Goal: Transaction & Acquisition: Book appointment/travel/reservation

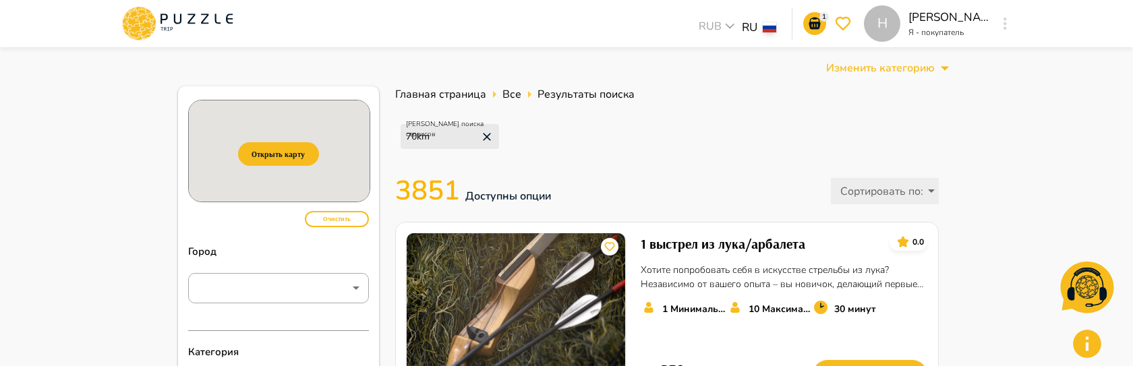
scroll to position [740, 0]
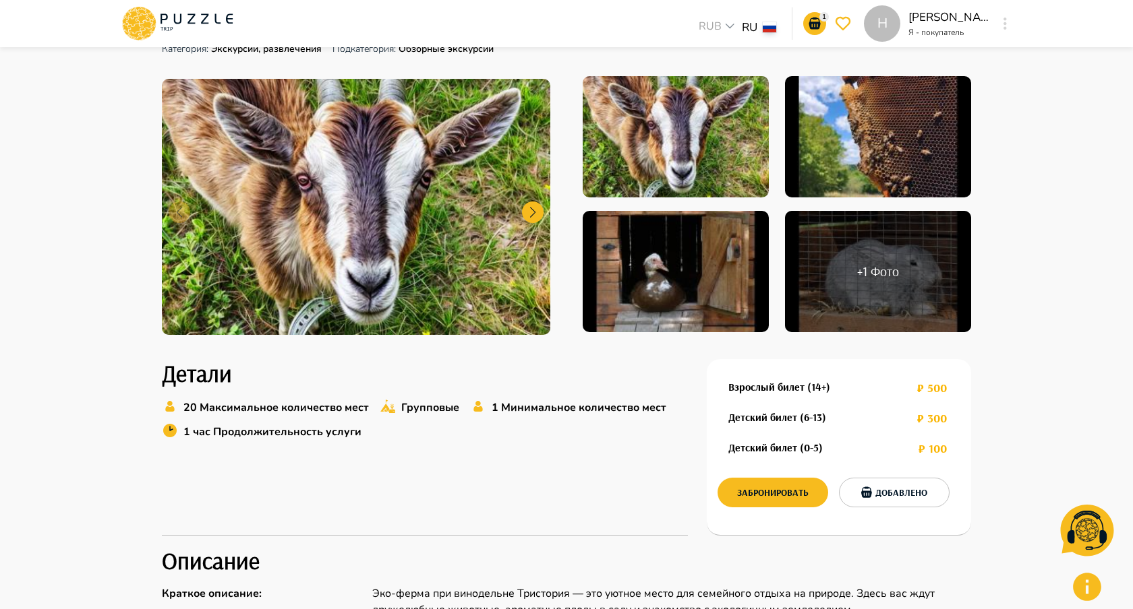
scroll to position [285, 0]
